Goal: Information Seeking & Learning: Learn about a topic

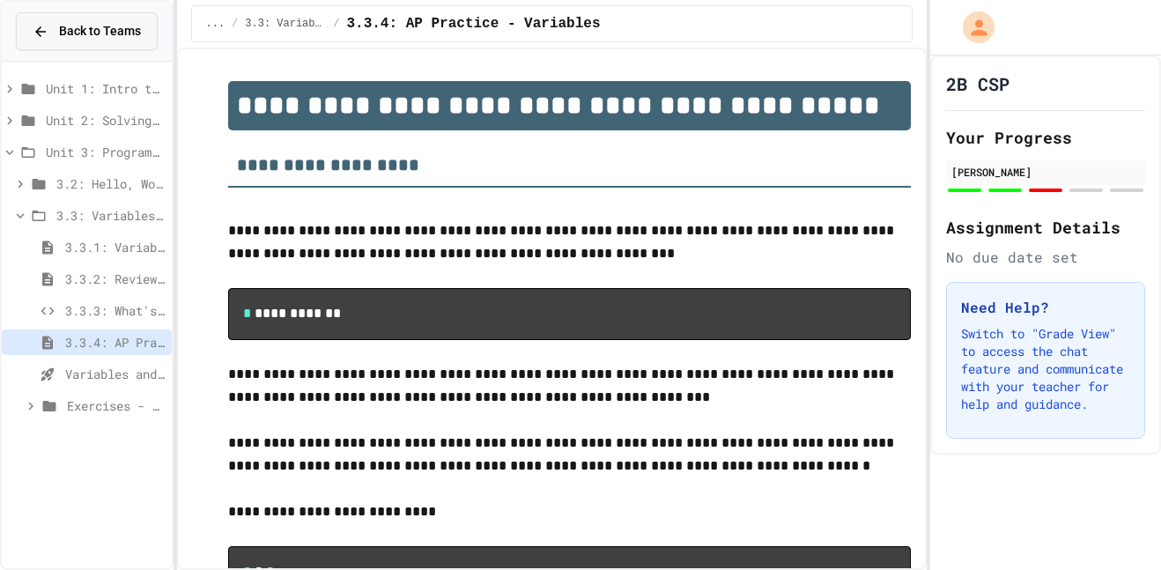
click at [80, 27] on span "Back to Teams" at bounding box center [100, 31] width 82 height 19
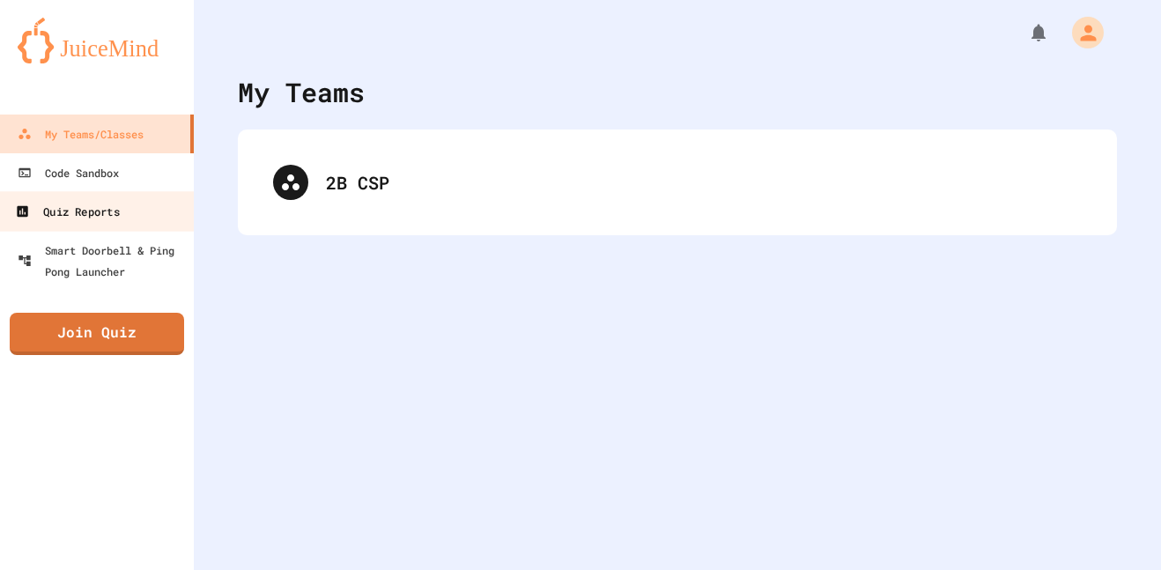
click at [126, 207] on link "Quiz Reports" at bounding box center [97, 211] width 200 height 40
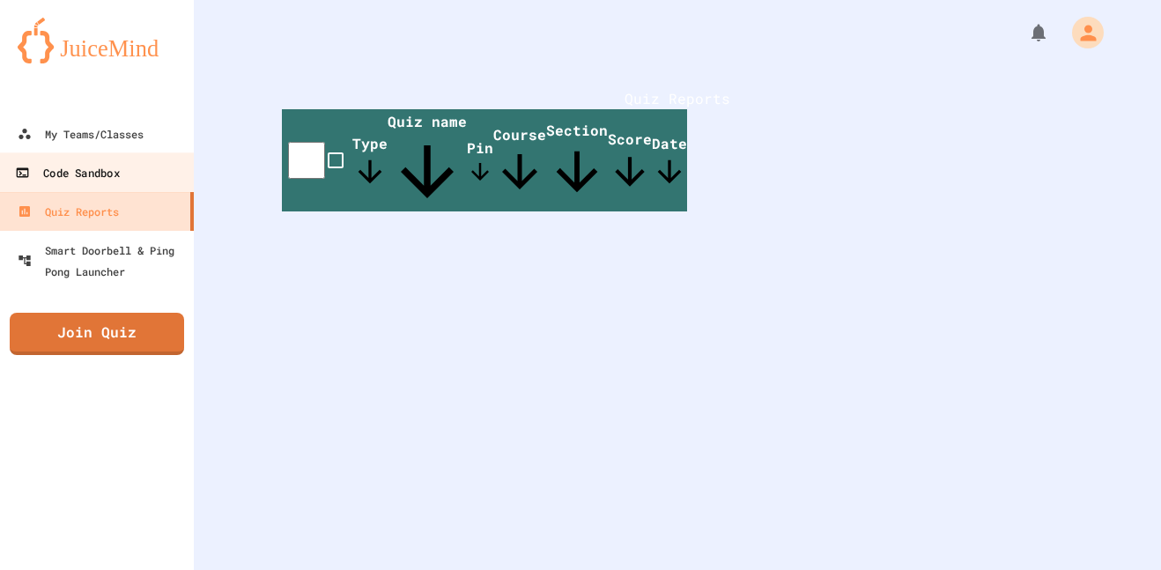
click at [115, 173] on div "Code Sandbox" at bounding box center [67, 173] width 104 height 22
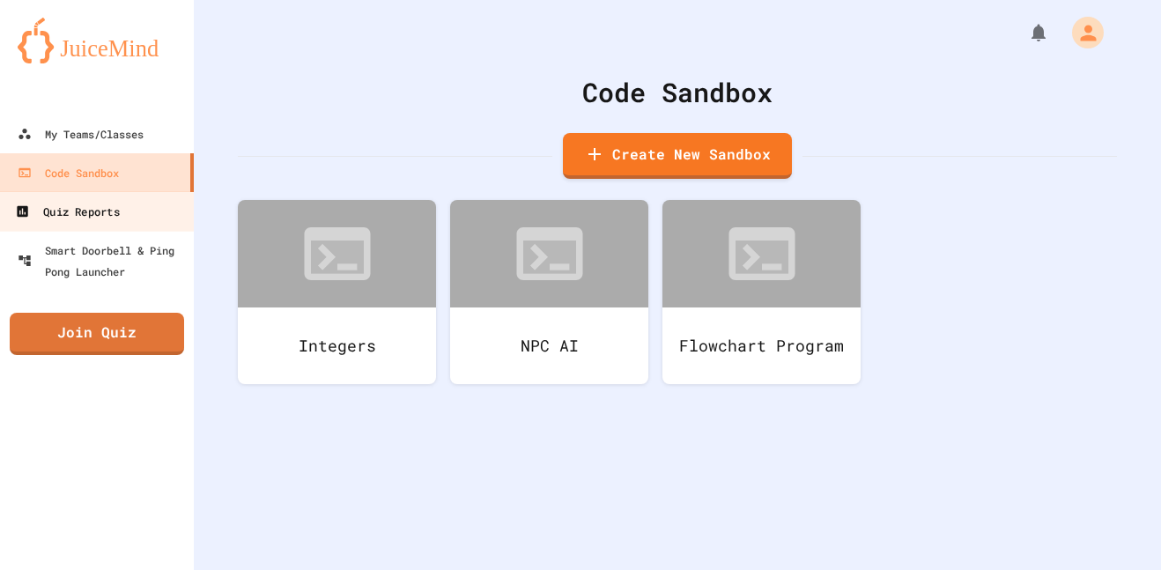
click at [125, 213] on link "Quiz Reports" at bounding box center [97, 211] width 200 height 40
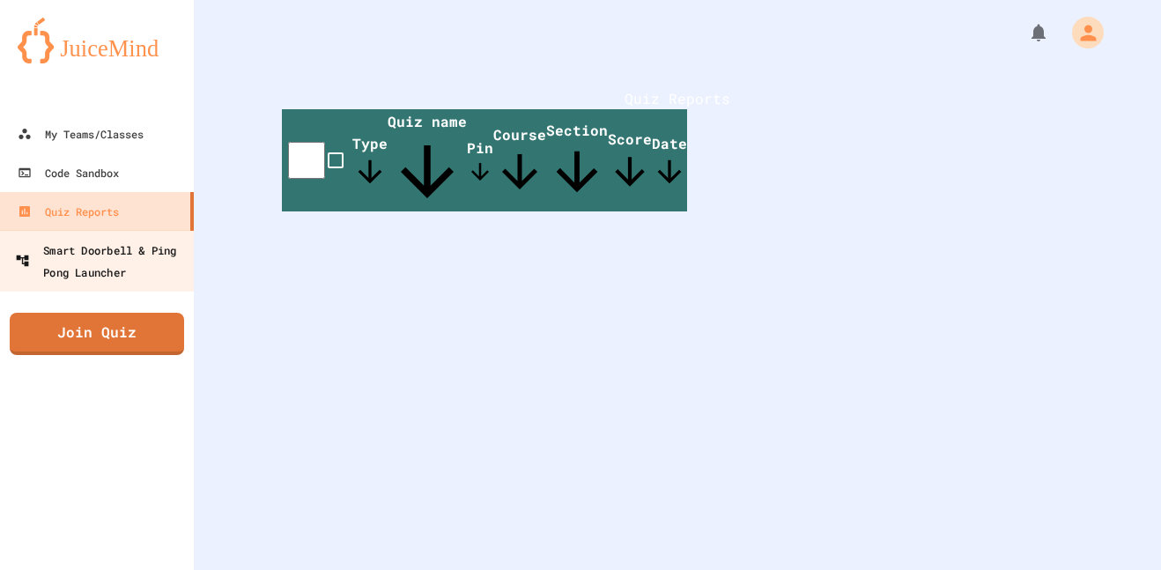
click at [101, 248] on div "Smart Doorbell & Ping Pong Launcher" at bounding box center [102, 260] width 174 height 43
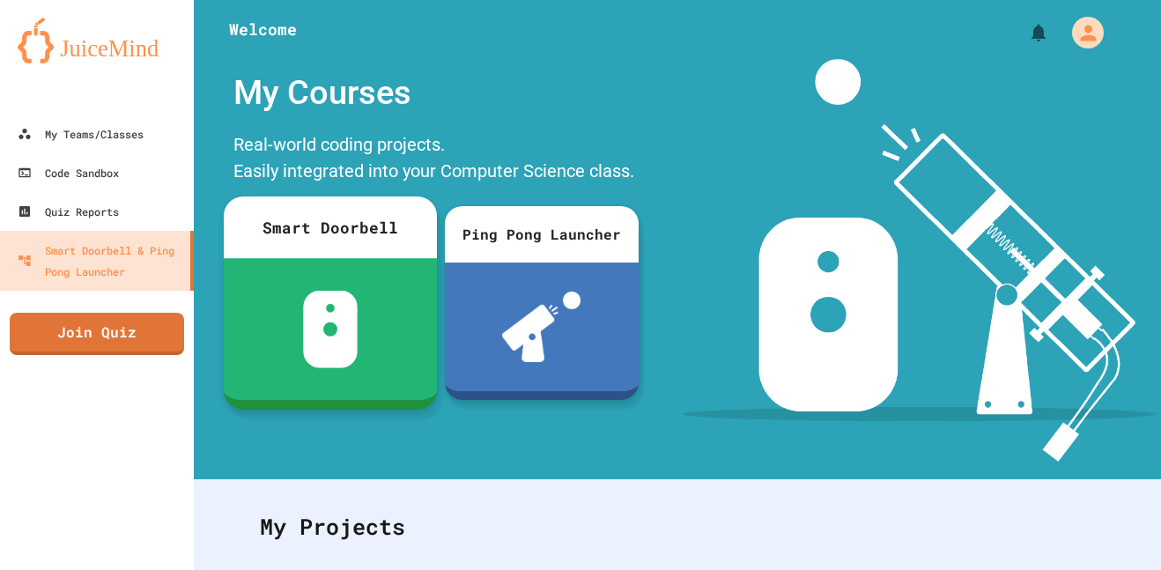
click at [314, 274] on div at bounding box center [330, 329] width 213 height 142
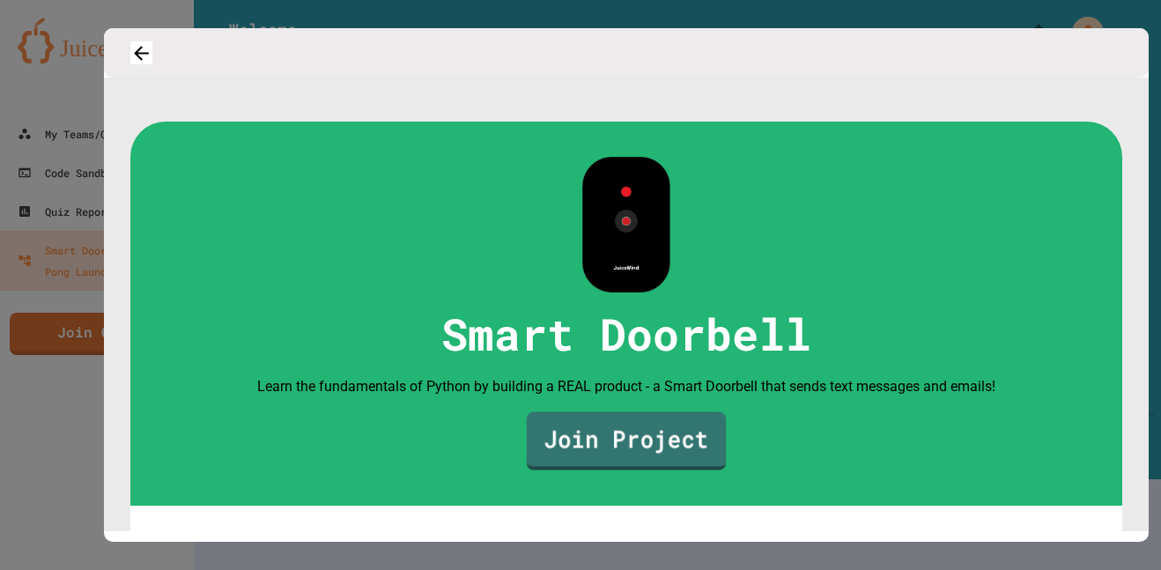
click at [584, 470] on link "Join Project" at bounding box center [626, 441] width 199 height 58
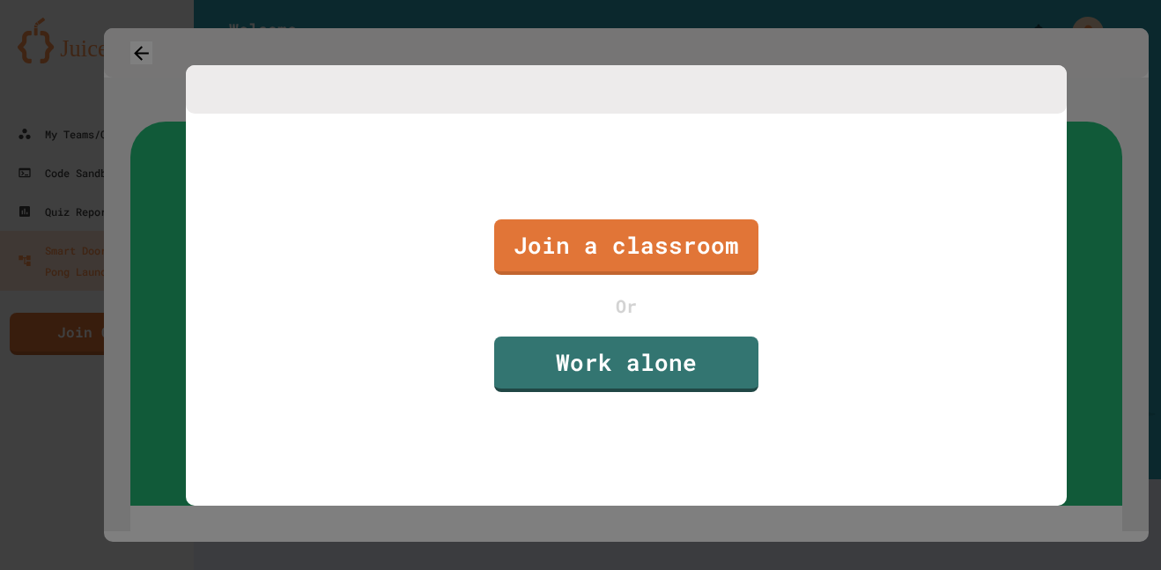
click at [1063, 144] on div "Join a classroom Or Work alone" at bounding box center [626, 306] width 881 height 385
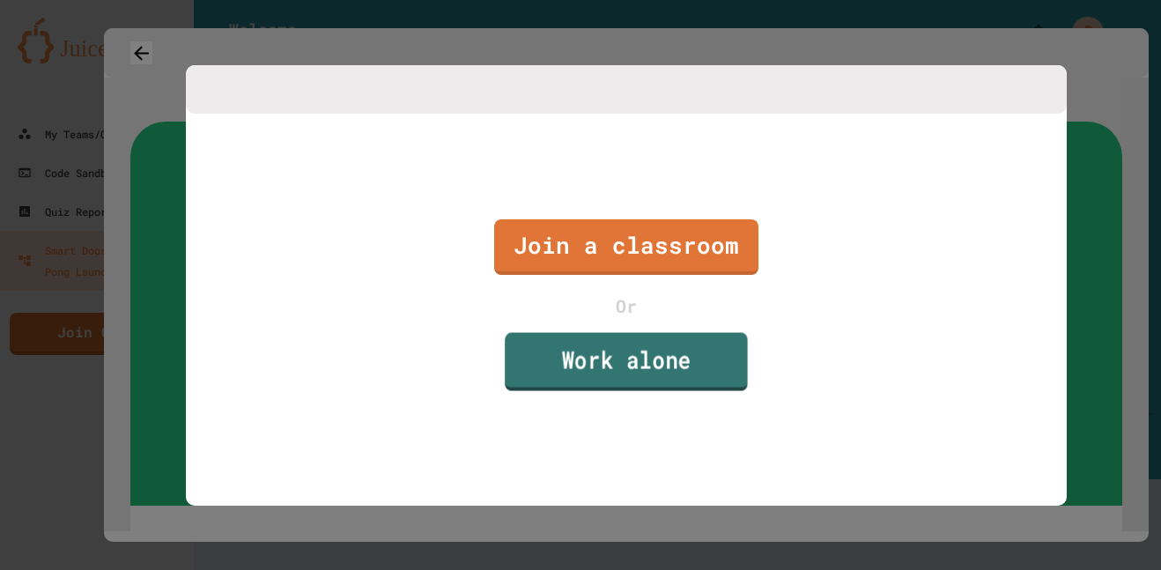
click at [694, 361] on link "Work alone" at bounding box center [626, 362] width 243 height 58
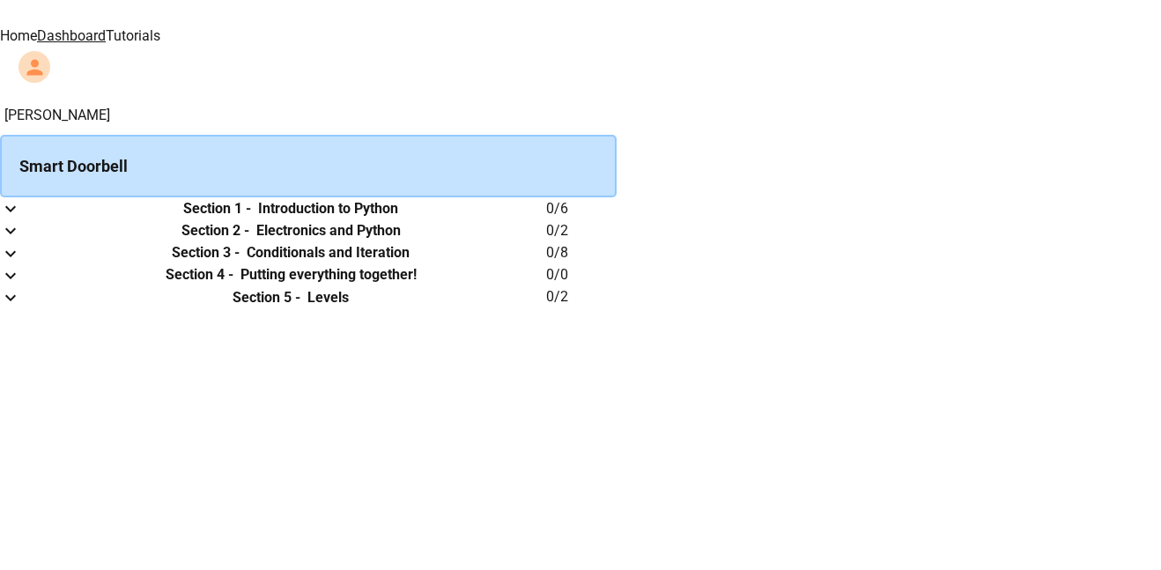
click at [559, 135] on div "Smart Doorbell" at bounding box center [308, 166] width 617 height 63
click at [21, 219] on icon "expand row" at bounding box center [10, 208] width 21 height 21
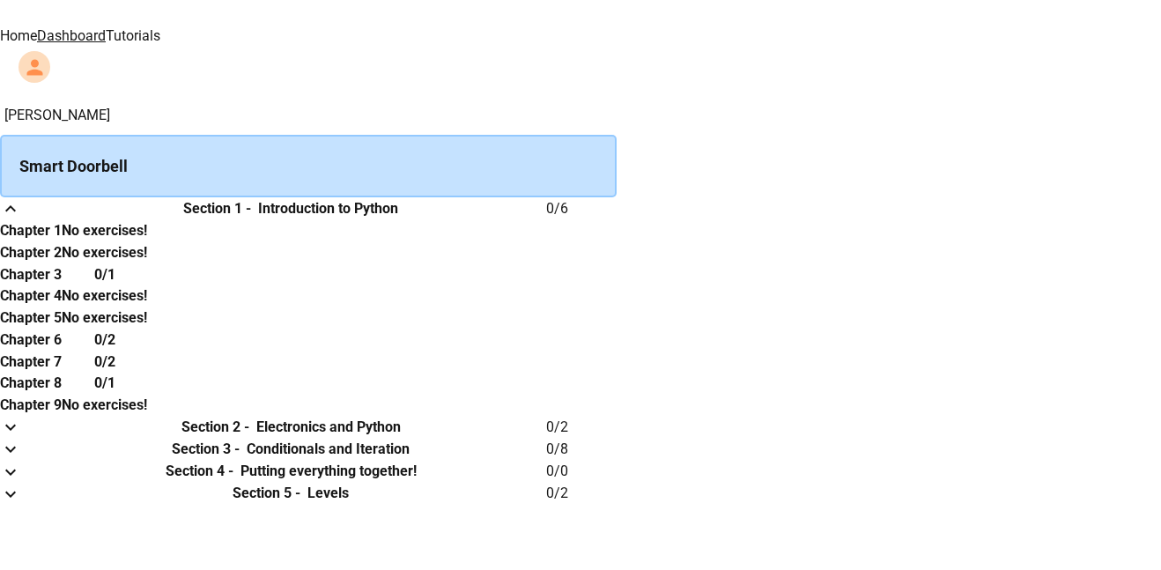
scroll to position [86, 0]
click at [62, 286] on h6 "Chapter 3" at bounding box center [31, 274] width 62 height 21
click at [251, 219] on h6 "Section 1 -" at bounding box center [217, 208] width 68 height 21
